Goal: Transaction & Acquisition: Subscribe to service/newsletter

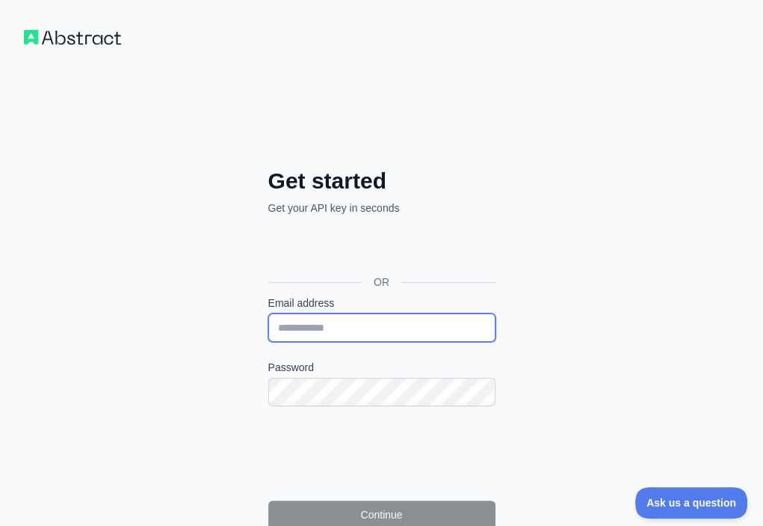
click at [268, 313] on input "Email address" at bounding box center [381, 327] width 227 height 28
paste input "**********"
type input "**********"
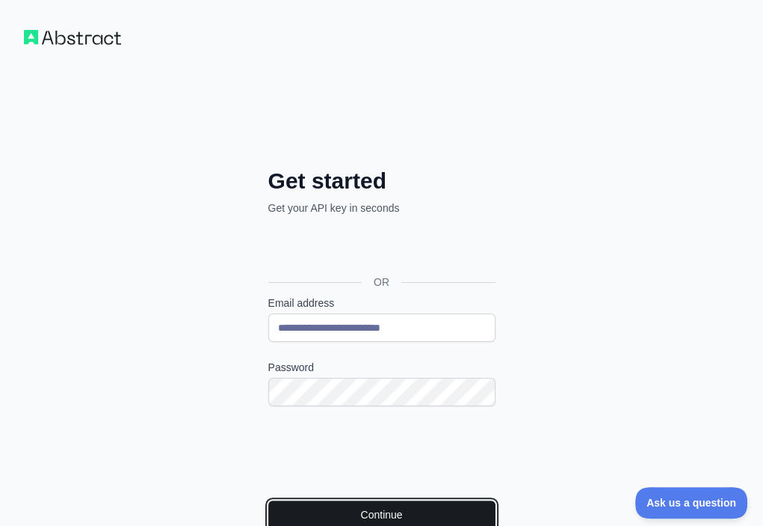
click at [268, 500] on button "Continue" at bounding box center [381, 514] width 227 height 28
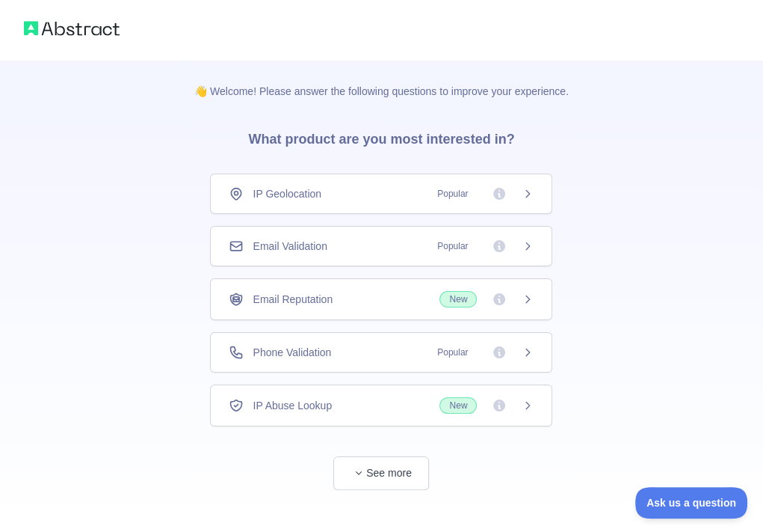
click at [380, 247] on div "Email Validation Popular" at bounding box center [381, 245] width 305 height 15
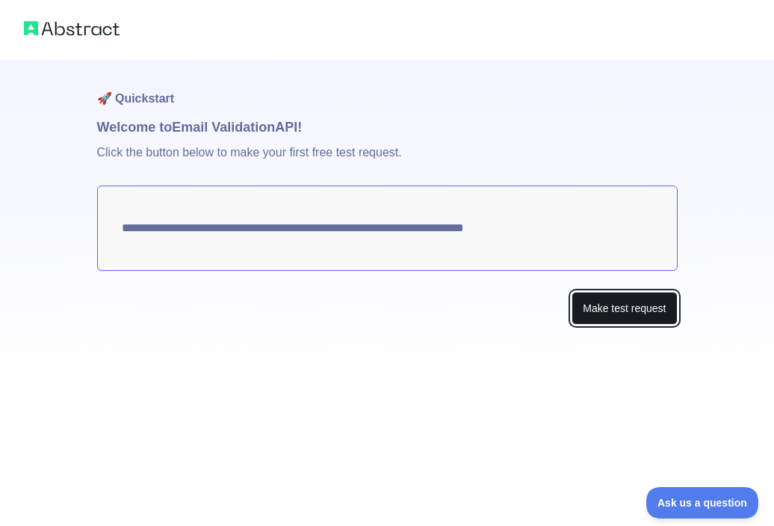
click at [592, 300] on button "Make test request" at bounding box center [624, 309] width 105 height 34
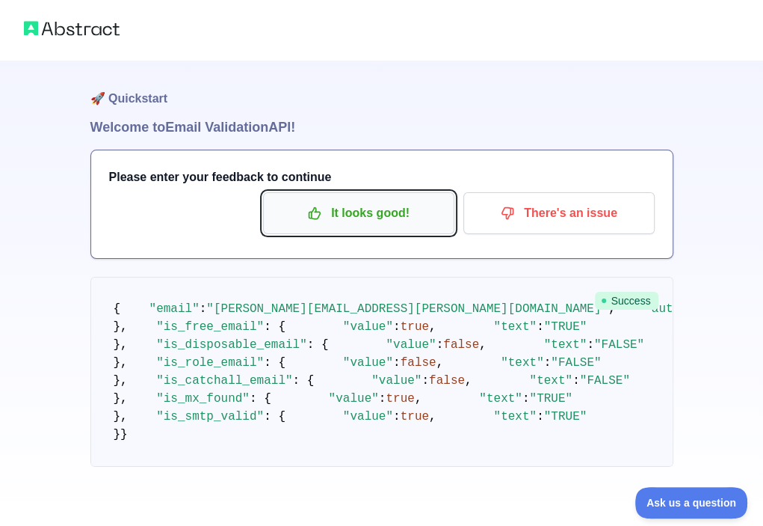
click at [371, 228] on button "It looks good!" at bounding box center [358, 213] width 191 height 42
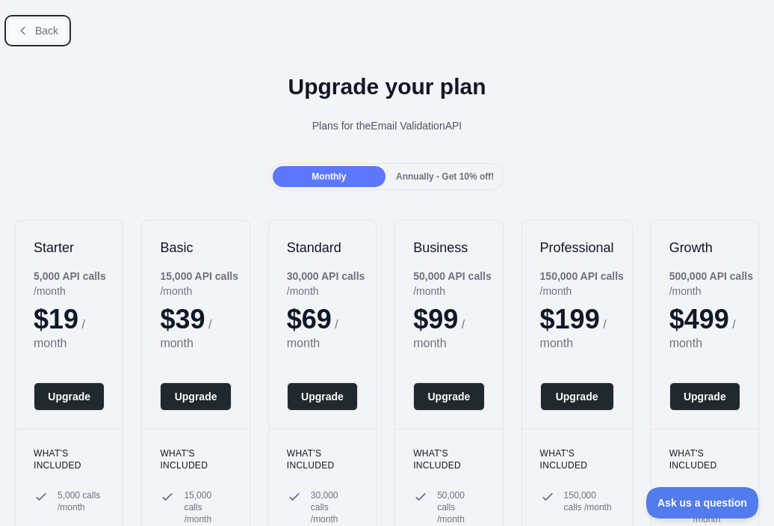
click at [31, 28] on button "Back" at bounding box center [37, 30] width 61 height 25
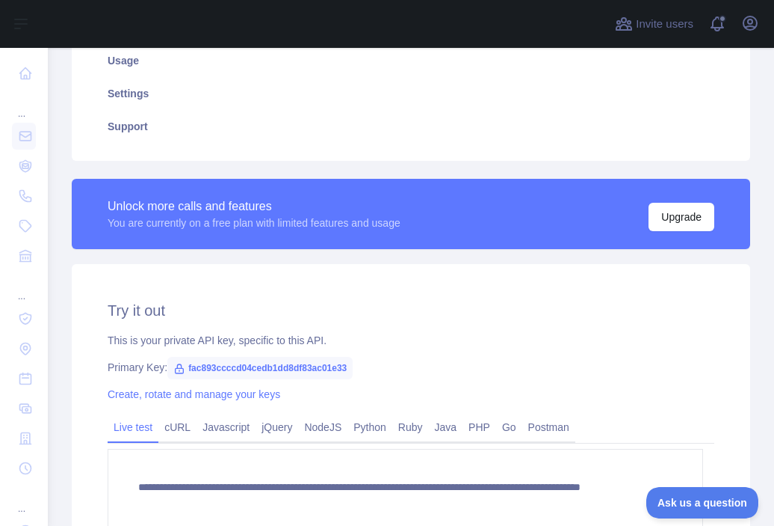
scroll to position [299, 0]
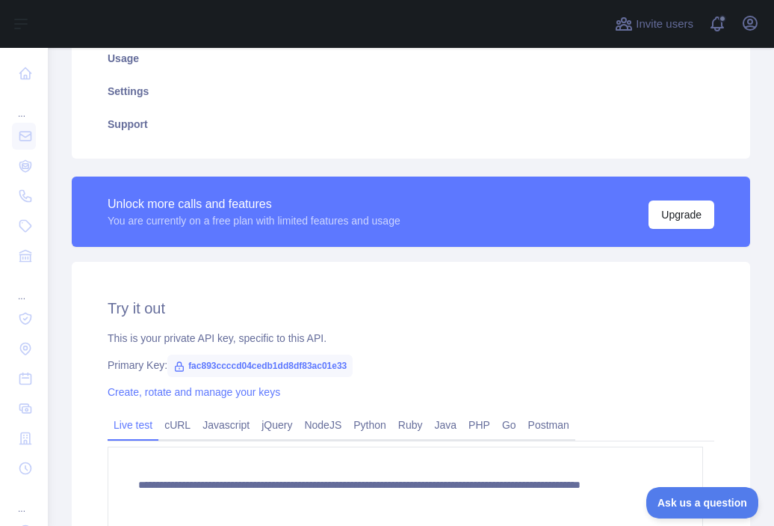
click at [305, 361] on span "fac893ccccd04cedb1dd8df83ac01e33" at bounding box center [259, 365] width 185 height 22
copy span "fac893ccccd04cedb1dd8df83ac01e33"
